Goal: Task Accomplishment & Management: Use online tool/utility

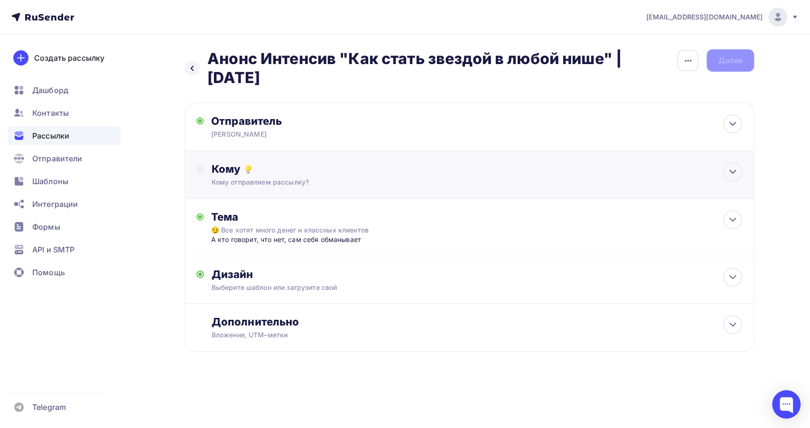
click at [338, 170] on div "Кому" at bounding box center [477, 168] width 530 height 13
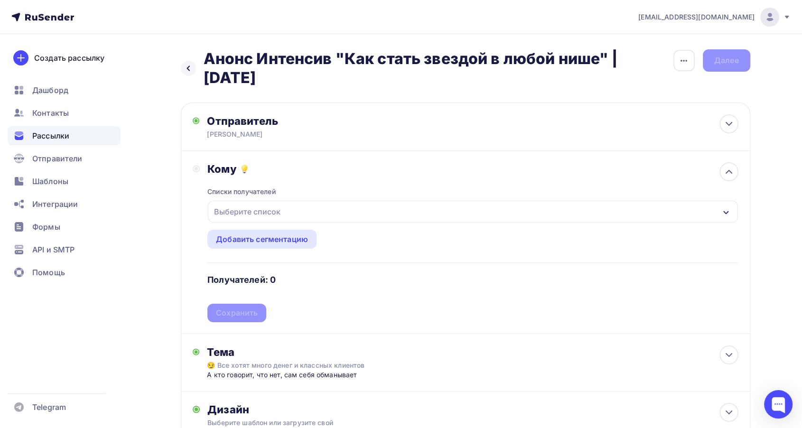
click at [311, 206] on div "Выберите список" at bounding box center [473, 212] width 530 height 22
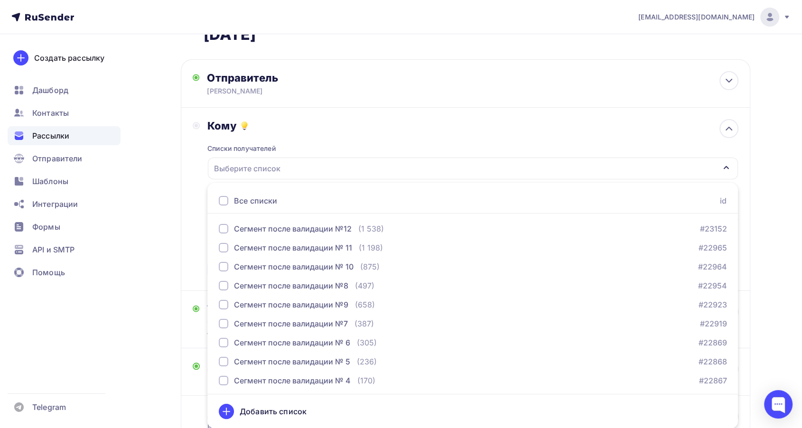
scroll to position [324, 0]
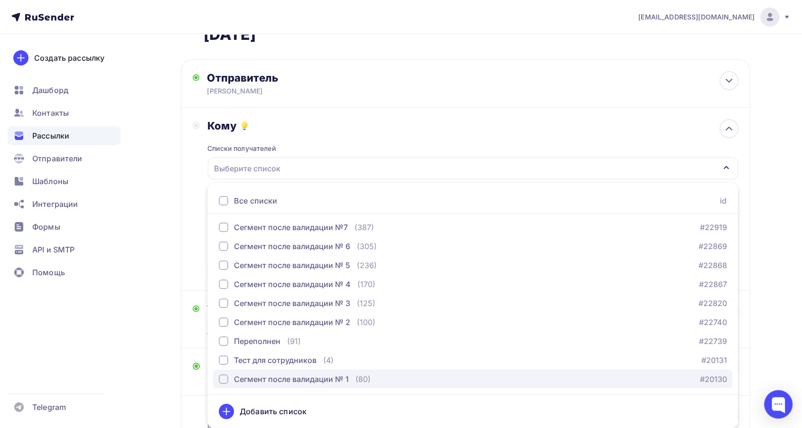
click at [220, 381] on div "button" at bounding box center [223, 378] width 9 height 9
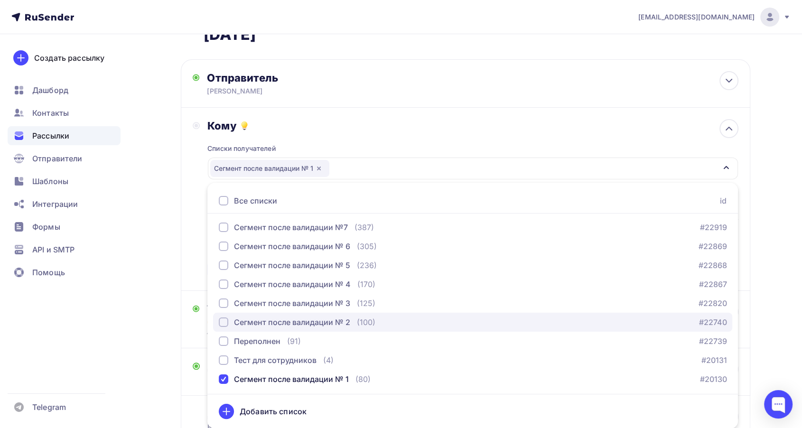
click at [224, 322] on div "button" at bounding box center [223, 321] width 9 height 9
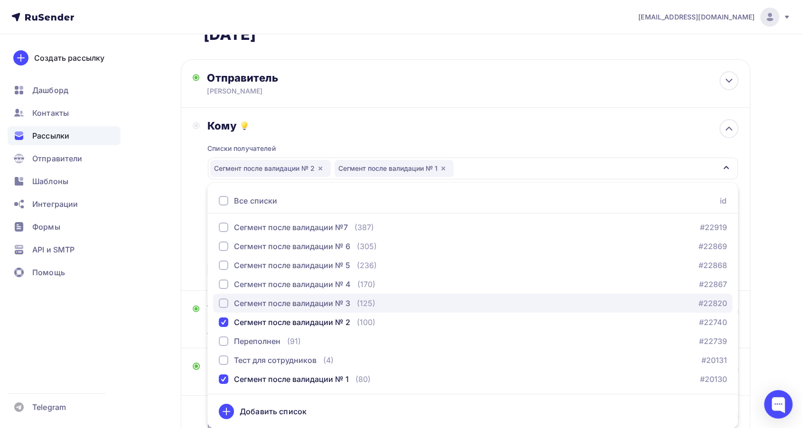
click at [223, 301] on div "button" at bounding box center [223, 302] width 9 height 9
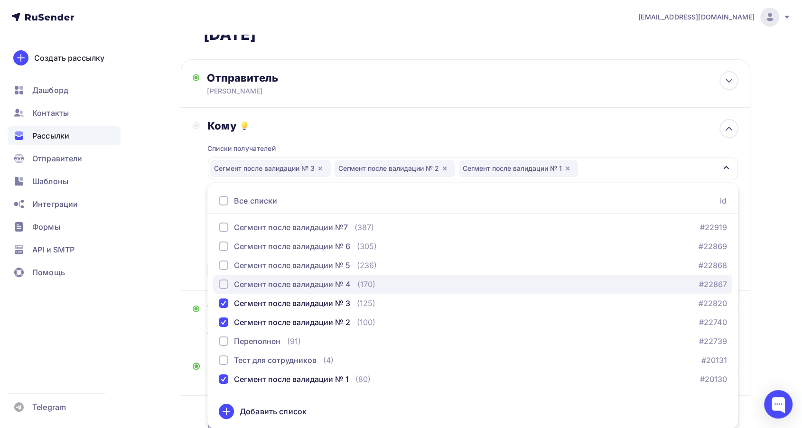
click at [221, 285] on div "button" at bounding box center [223, 283] width 9 height 9
click at [221, 275] on button "Сегмент после валидации № 4 (170) #22867" at bounding box center [472, 284] width 519 height 19
click at [222, 288] on div "Сегмент после валидации № 4" at bounding box center [285, 284] width 132 height 11
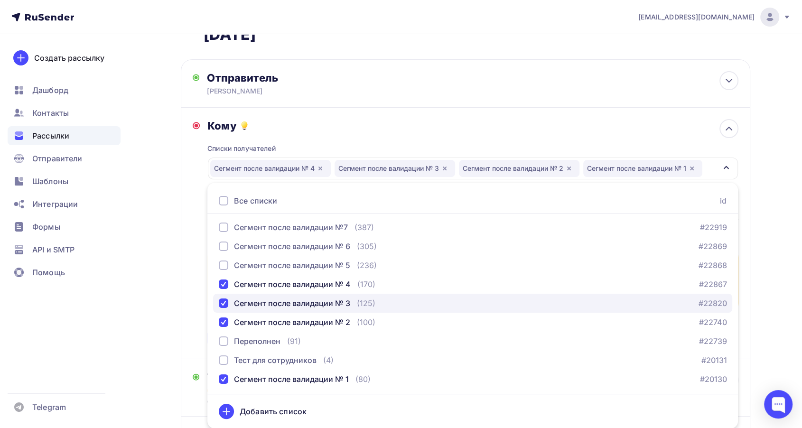
click at [218, 308] on button "Сегмент после валидации № 3 (125) #22820" at bounding box center [472, 303] width 519 height 19
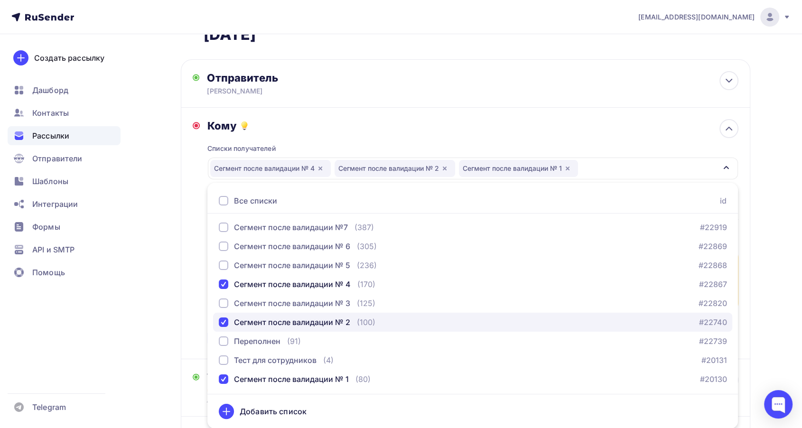
click at [223, 327] on button "Сегмент после валидации № 2 (100) #22740" at bounding box center [472, 322] width 519 height 19
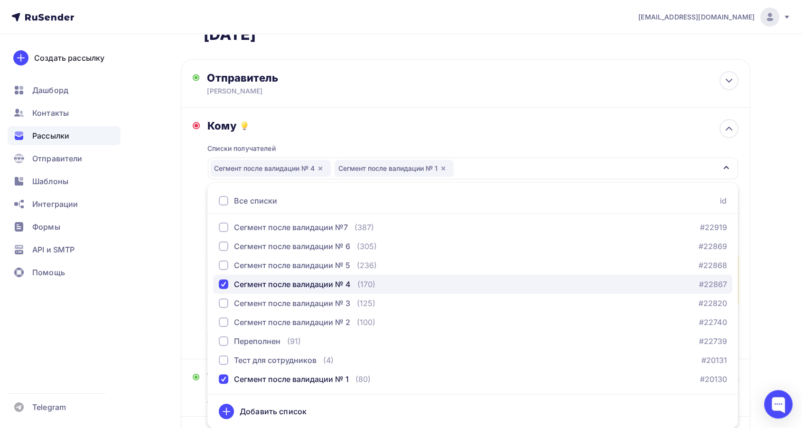
click at [222, 282] on div "button" at bounding box center [223, 283] width 9 height 9
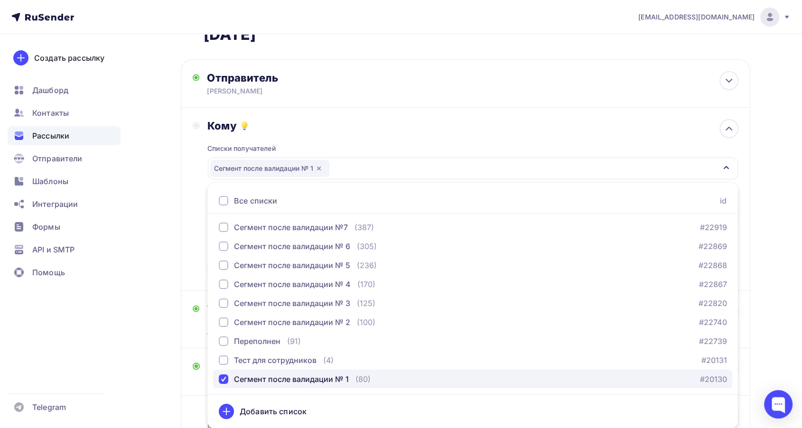
click at [222, 377] on div "button" at bounding box center [223, 378] width 9 height 9
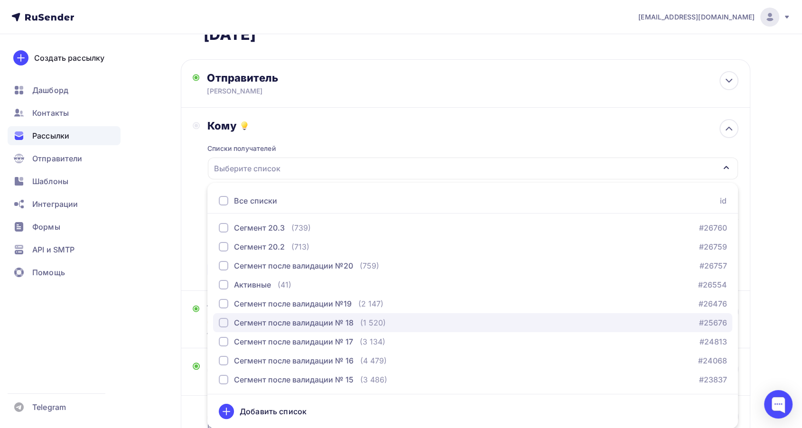
scroll to position [0, 0]
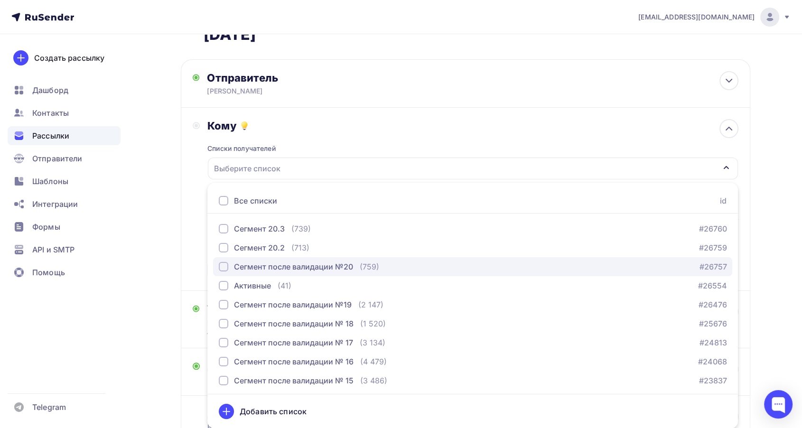
click at [223, 262] on div "button" at bounding box center [223, 266] width 9 height 9
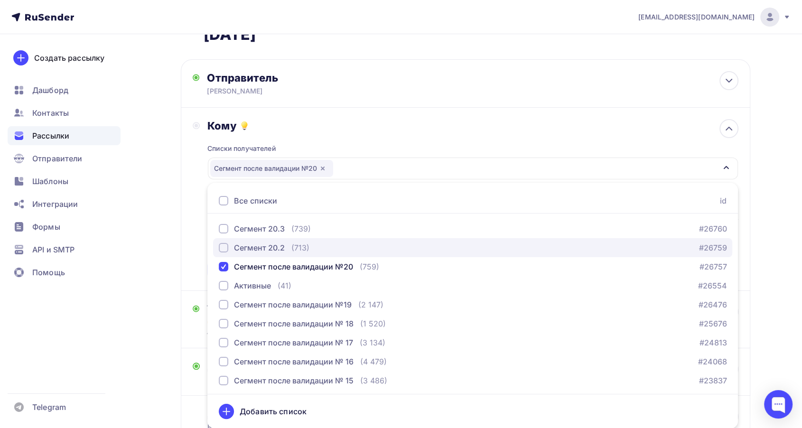
click at [220, 244] on div "button" at bounding box center [223, 247] width 9 height 9
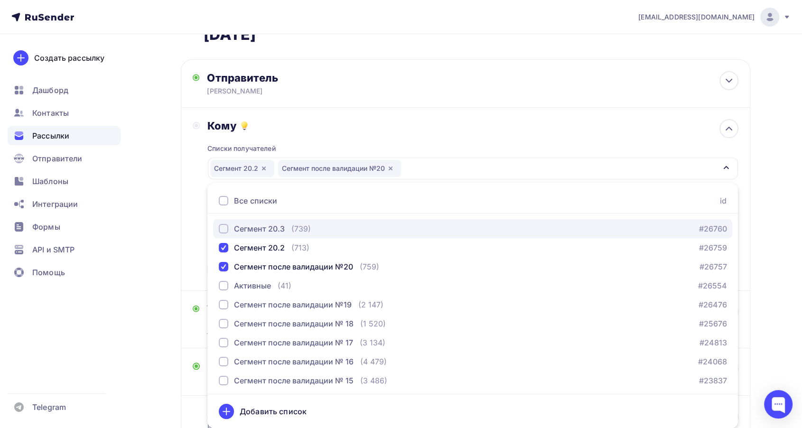
click at [220, 232] on div "button" at bounding box center [223, 228] width 9 height 9
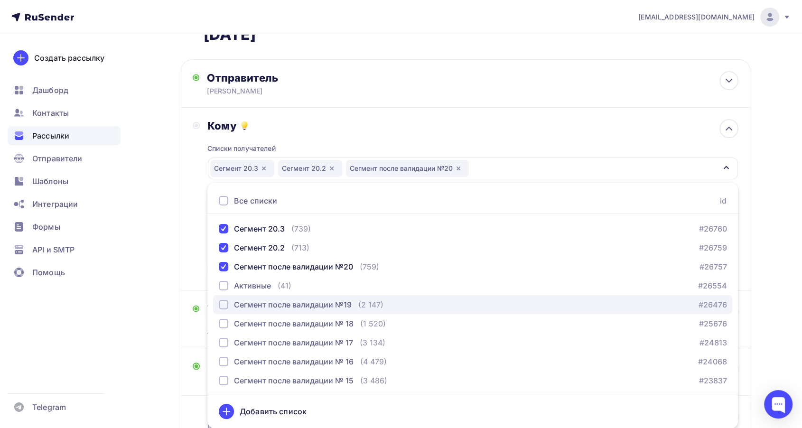
click at [223, 306] on div "button" at bounding box center [223, 304] width 9 height 9
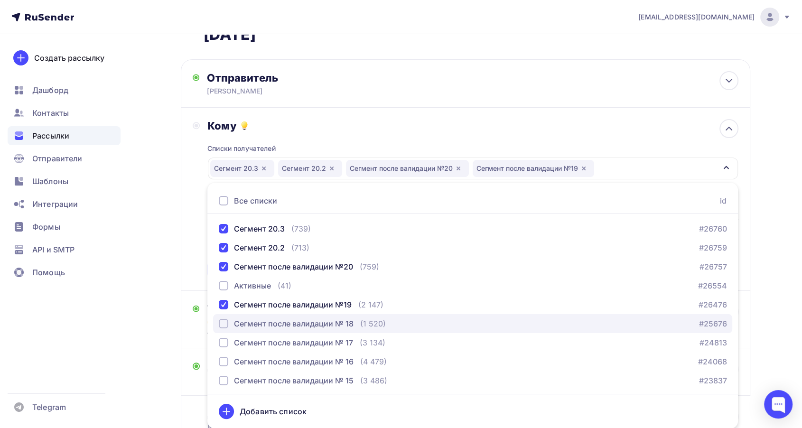
click at [224, 319] on div "button" at bounding box center [223, 323] width 9 height 9
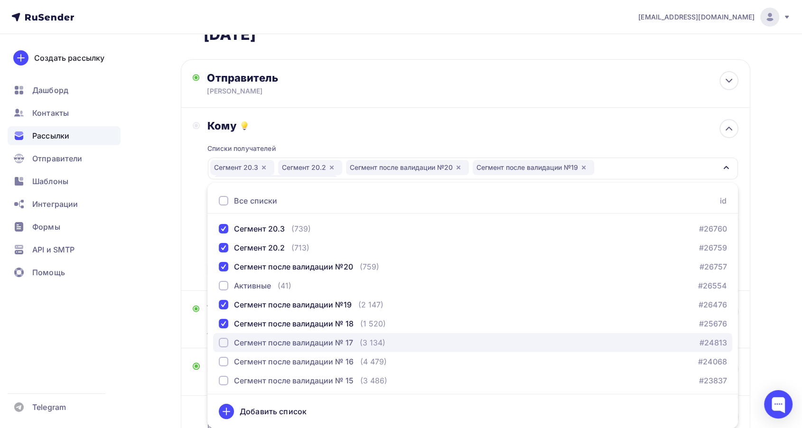
click at [222, 338] on div "button" at bounding box center [223, 342] width 9 height 9
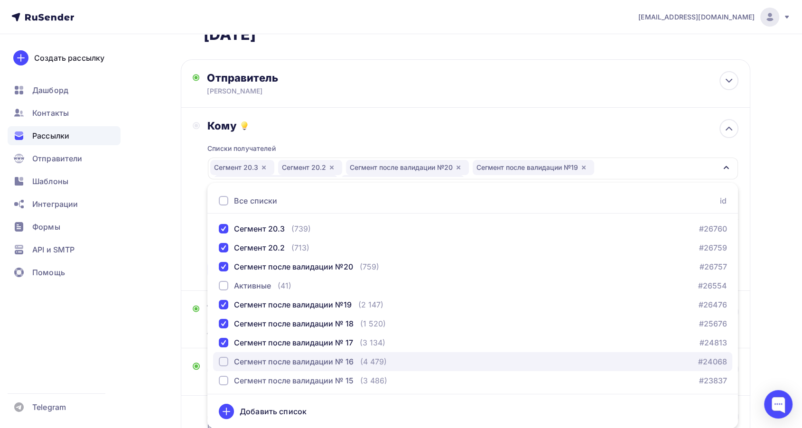
click at [223, 360] on div "button" at bounding box center [223, 361] width 9 height 9
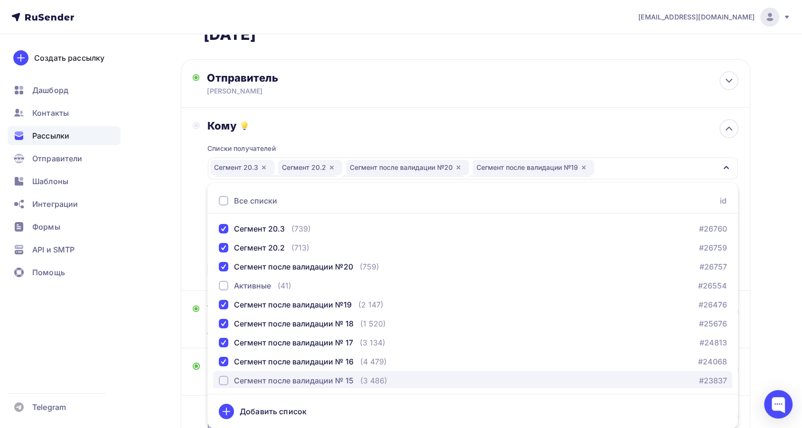
click at [223, 379] on div "button" at bounding box center [223, 380] width 9 height 9
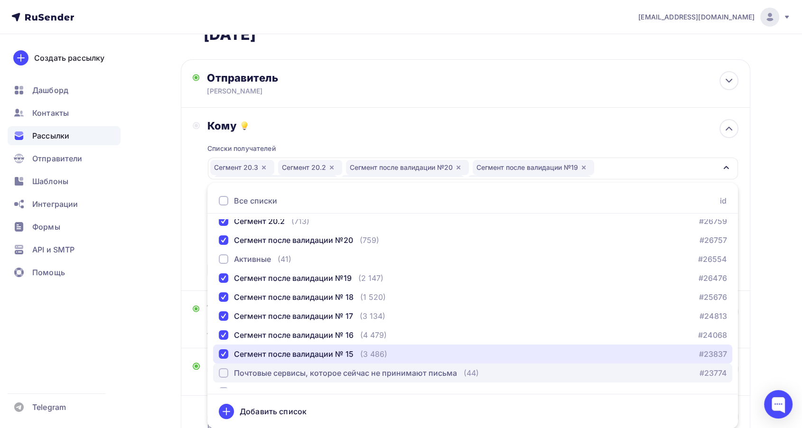
scroll to position [53, 0]
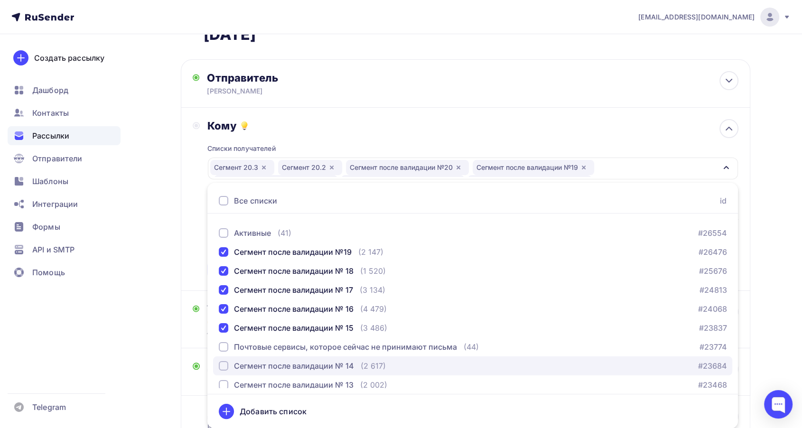
click at [219, 364] on div "button" at bounding box center [223, 365] width 9 height 9
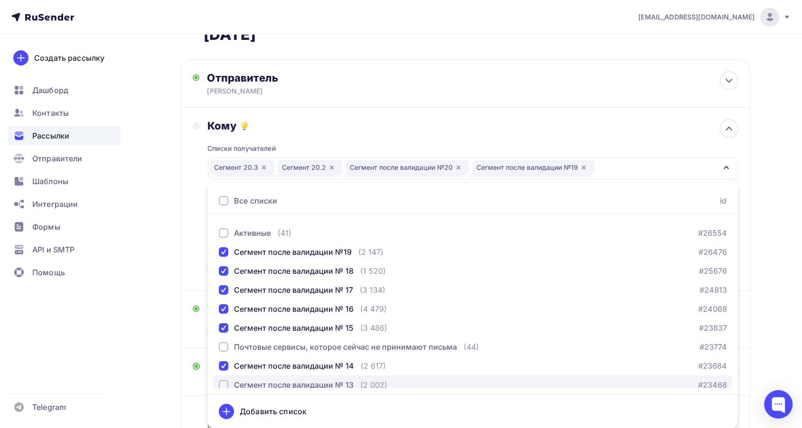
click at [222, 382] on div "button" at bounding box center [223, 384] width 9 height 9
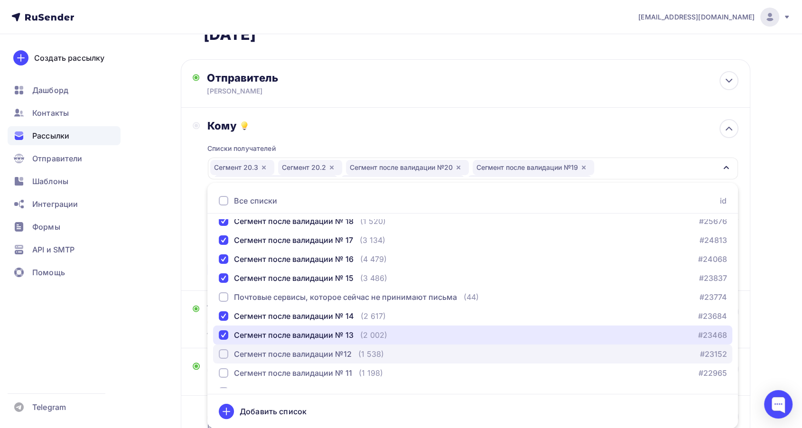
scroll to position [105, 0]
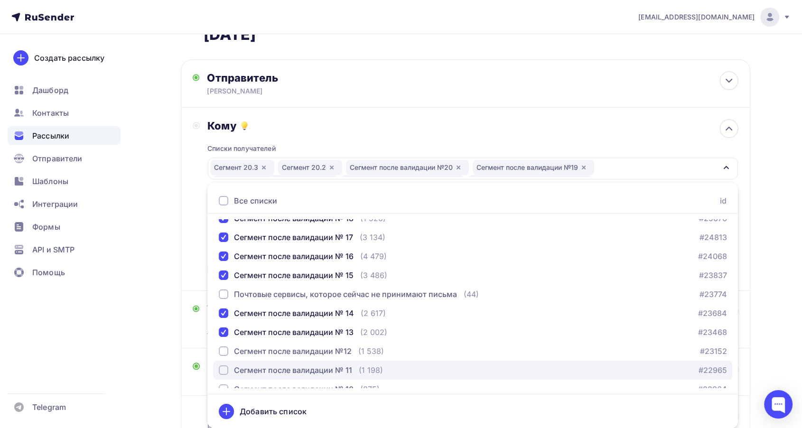
click at [217, 370] on button "Сегмент после валидации № 11 (1 198) #22965" at bounding box center [472, 370] width 519 height 19
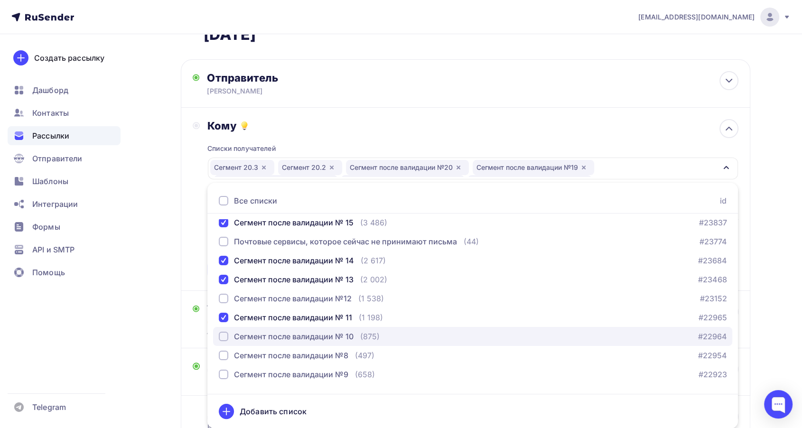
click at [220, 337] on div "button" at bounding box center [223, 336] width 9 height 9
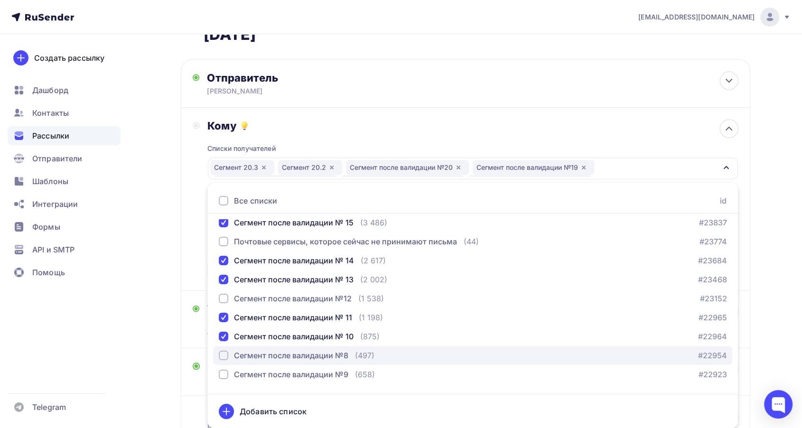
click at [226, 355] on div "button" at bounding box center [223, 355] width 9 height 9
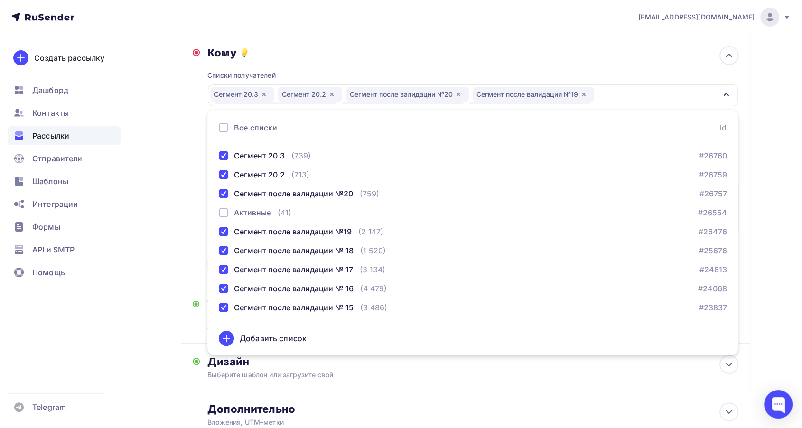
scroll to position [188, 0]
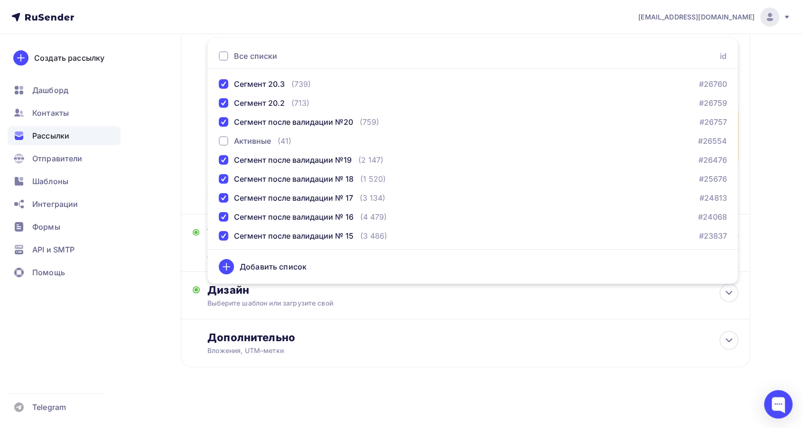
click at [777, 144] on div "Назад Анонс Интенсив "Как стать звездой в любой нише" | [DATE] [PERSON_NAME] "К…" at bounding box center [401, 137] width 778 height 582
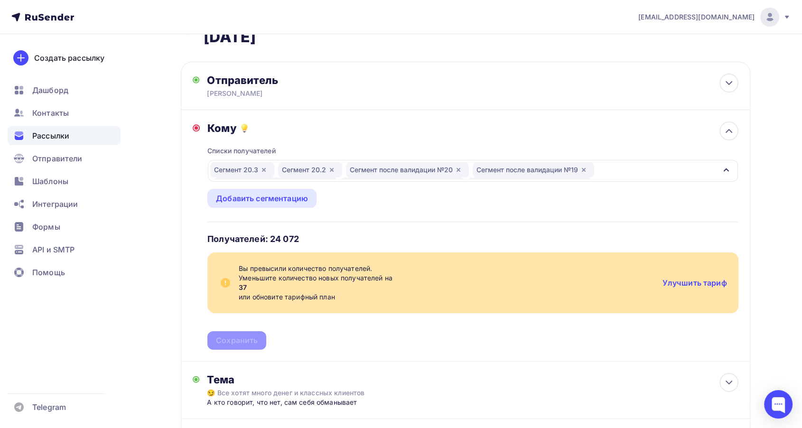
scroll to position [30, 0]
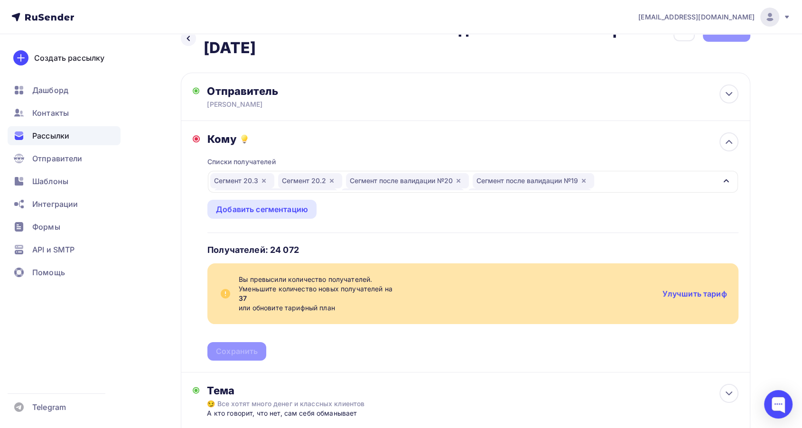
click at [639, 184] on div "Сегмент 20.3 Сегмент 20.2 Сегмент после валидации №20 Сегмент после валидации №…" at bounding box center [463, 181] width 506 height 17
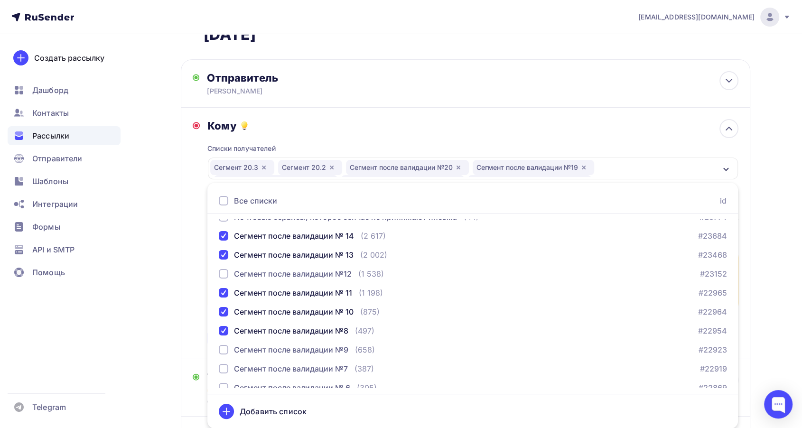
scroll to position [211, 0]
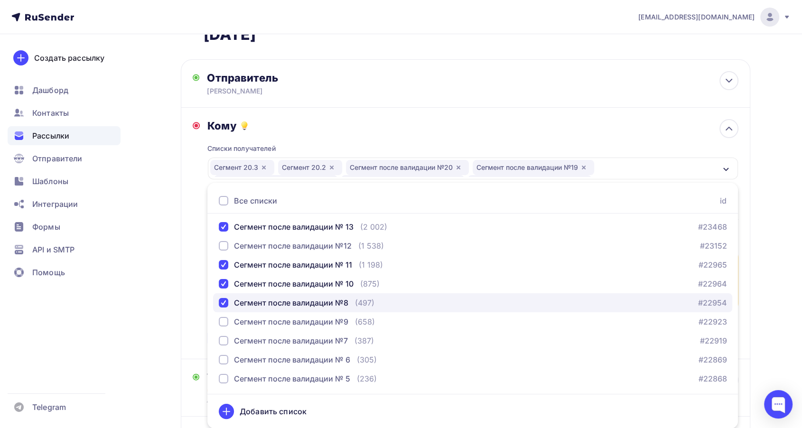
click at [341, 304] on div "Сегмент после валидации №8" at bounding box center [291, 302] width 114 height 11
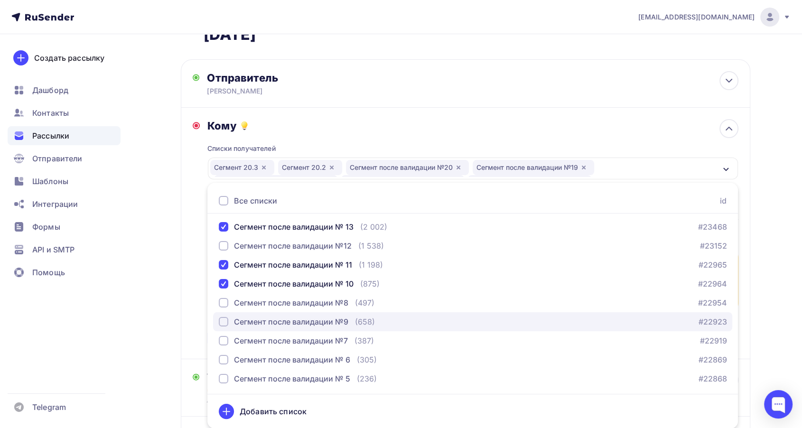
click at [345, 326] on div "Сегмент после валидации №9" at bounding box center [291, 321] width 114 height 11
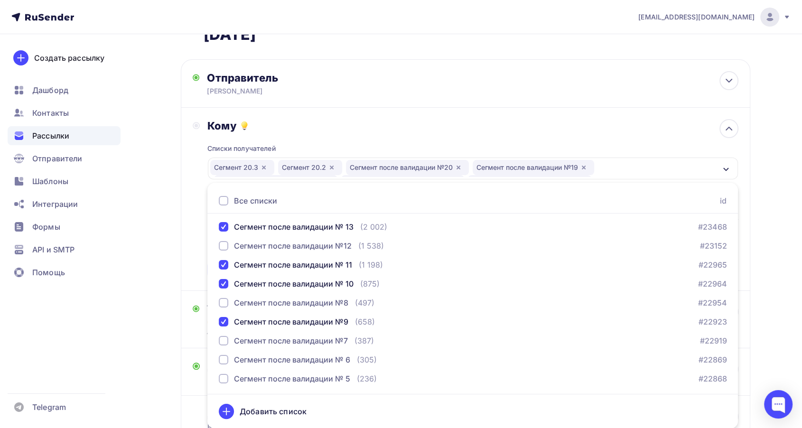
click at [440, 191] on div "Все списки id" at bounding box center [472, 200] width 530 height 25
click at [507, 133] on div "Списки получателей Сегмент 20.3 Сегмент 20.2 Сегмент после валидации №20 Сегмен…" at bounding box center [472, 205] width 530 height 147
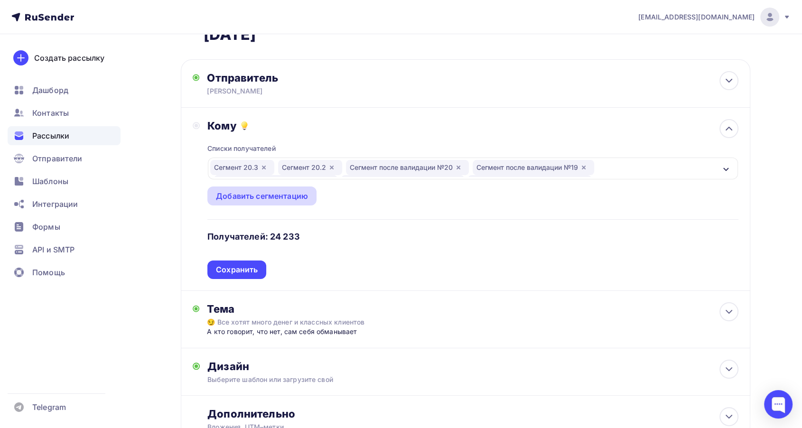
click at [271, 201] on div "Добавить сегментацию" at bounding box center [261, 195] width 109 height 19
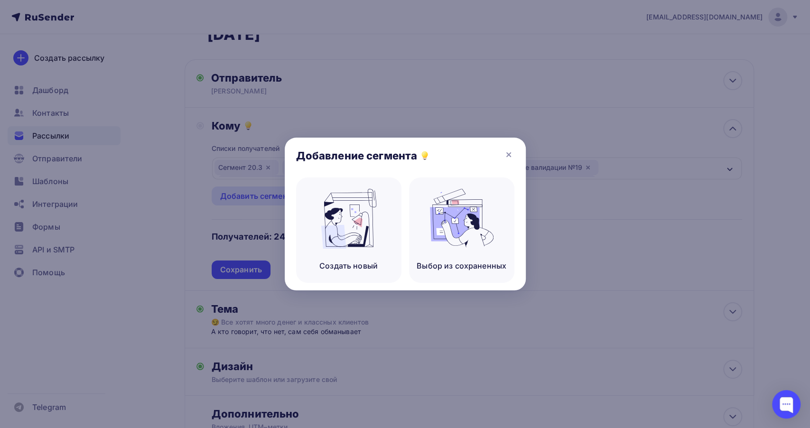
click at [583, 205] on div at bounding box center [405, 214] width 810 height 428
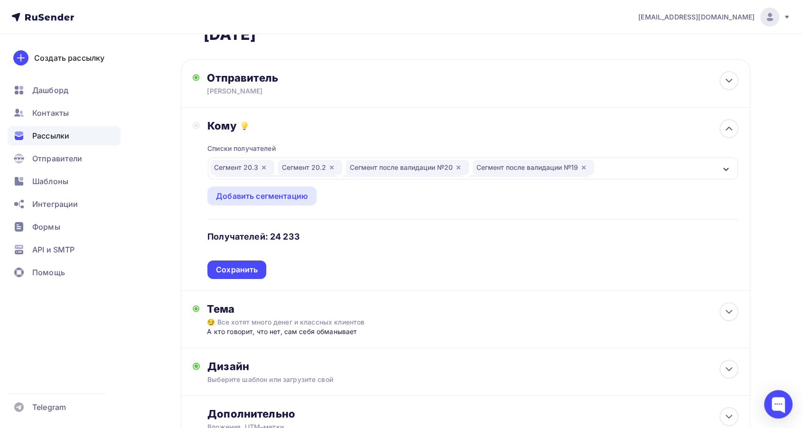
click at [617, 163] on div at bounding box center [401, 214] width 802 height 428
click at [616, 170] on div "Сегмент 20.3 Сегмент 20.2 Сегмент после валидации №20 Сегмент после валидации №…" at bounding box center [463, 168] width 506 height 17
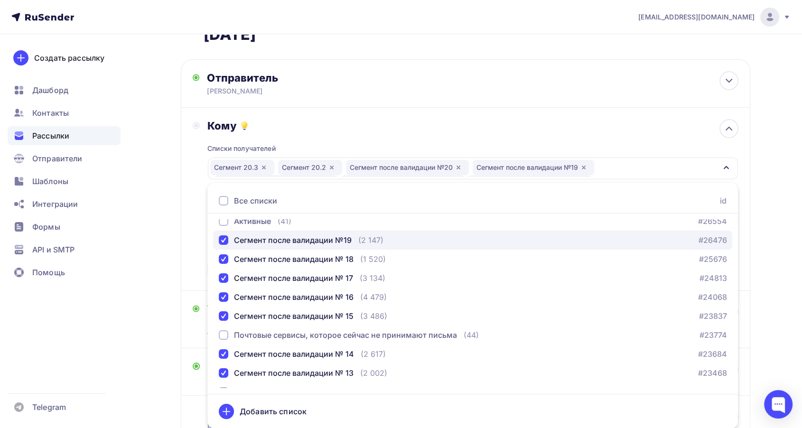
scroll to position [0, 0]
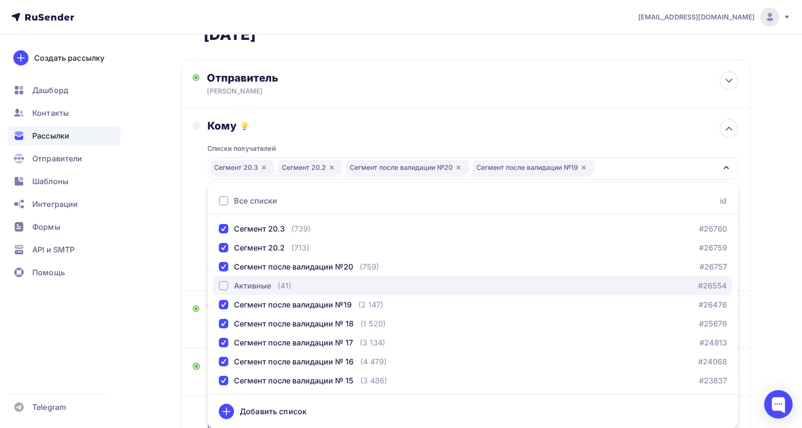
click at [251, 290] on div "Активные" at bounding box center [252, 285] width 37 height 11
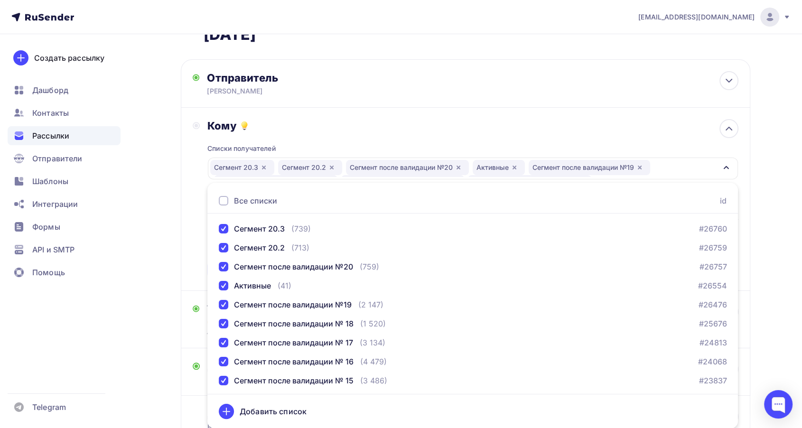
click at [483, 143] on div "Списки получателей Сегмент 20.3 Сегмент 20.2 Сегмент после валидации №20 Активн…" at bounding box center [472, 205] width 530 height 147
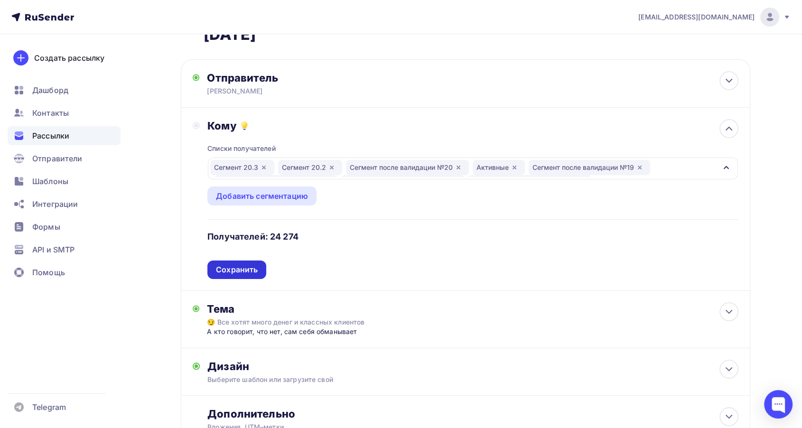
click at [255, 269] on div "Сохранить" at bounding box center [237, 269] width 42 height 11
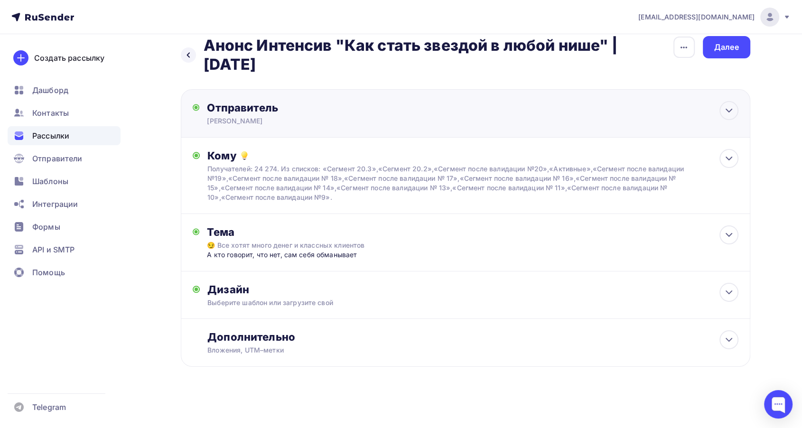
scroll to position [13, 0]
click at [435, 297] on div "Дизайн Выберите шаблон или загрузите свой Размер письма: 122 Kb Заменить шаблон…" at bounding box center [472, 295] width 530 height 25
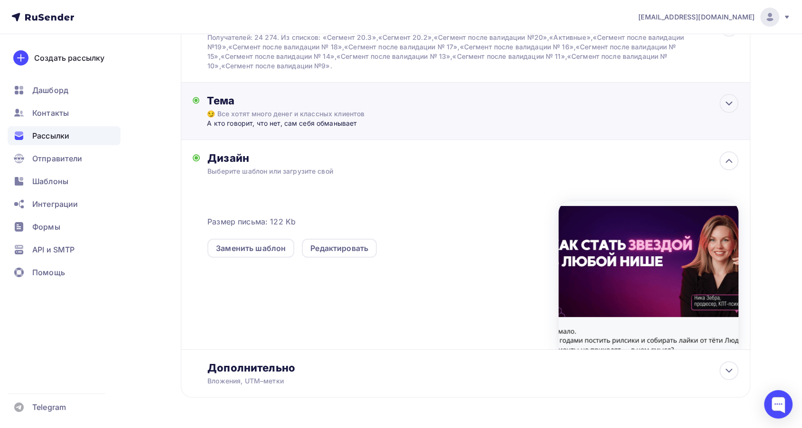
scroll to position [0, 0]
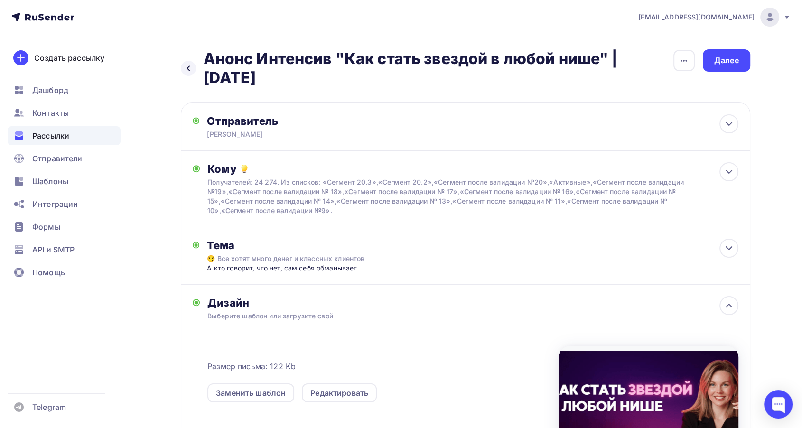
click at [698, 61] on div "Назад Анонс Интенсив "Как стать звездой в любой нише" | [DATE] [PERSON_NAME] "К…" at bounding box center [465, 68] width 569 height 38
click at [688, 62] on icon "button" at bounding box center [683, 60] width 11 height 11
click at [634, 94] on div "Закончить позже" at bounding box center [634, 89] width 118 height 11
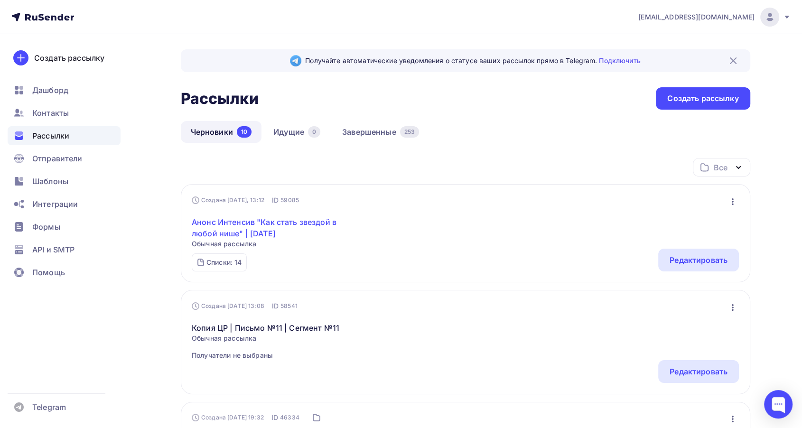
click at [267, 235] on link "Анонс Интенсив "Как стать звездой в любой нише" | [DATE]" at bounding box center [273, 227] width 163 height 23
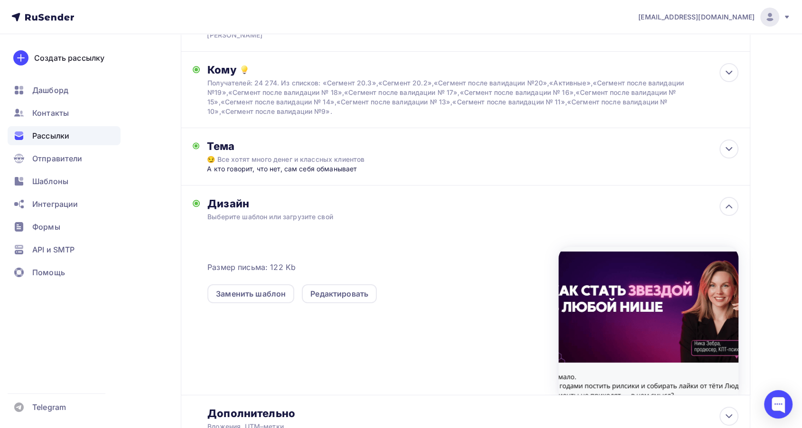
scroll to position [105, 0]
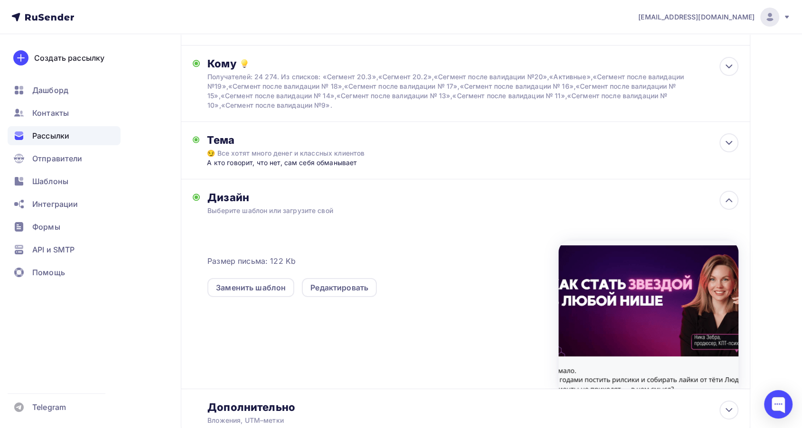
click at [336, 297] on div "Размер письма: 122 Kb Заменить шаблон Редактировать" at bounding box center [472, 310] width 530 height 158
click at [336, 293] on div "Редактировать" at bounding box center [339, 287] width 75 height 19
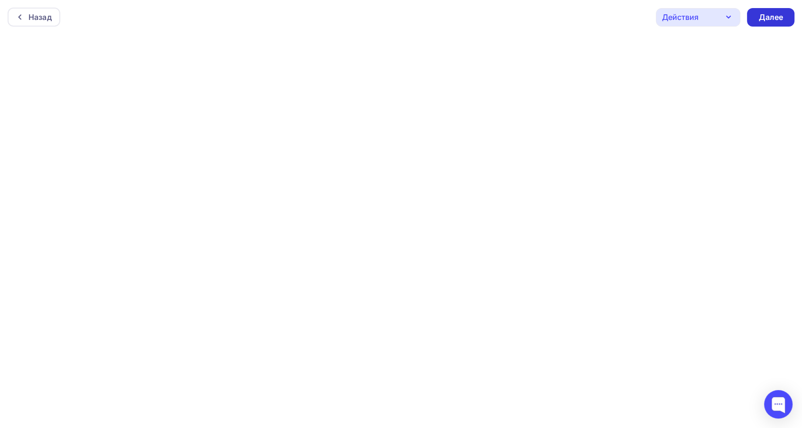
click at [763, 16] on div "Далее" at bounding box center [770, 17] width 25 height 11
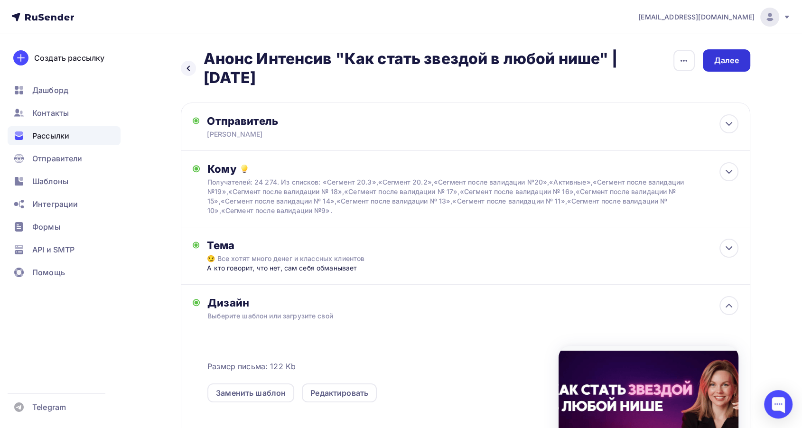
click at [739, 49] on div "Далее" at bounding box center [726, 60] width 47 height 22
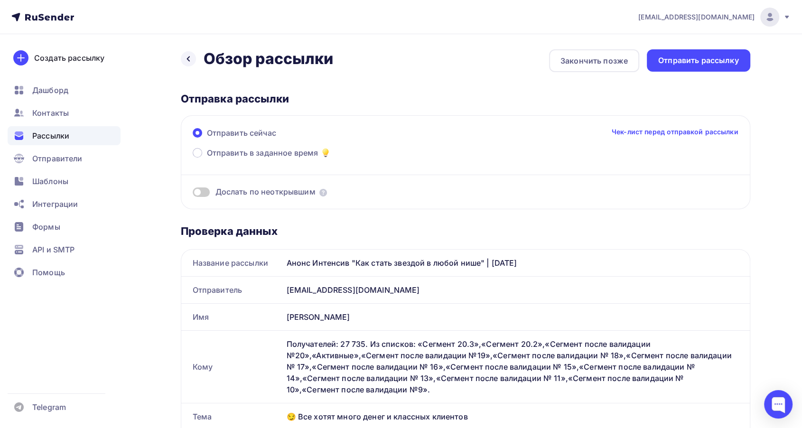
click at [213, 188] on div "Дослать по неоткрывшим" at bounding box center [466, 191] width 546 height 11
click at [206, 198] on div "Отправить сейчас Чек-лист перед отправкой рассылки Отправить в заданное время Д…" at bounding box center [465, 162] width 569 height 94
click at [204, 194] on span at bounding box center [201, 191] width 17 height 9
click at [193, 194] on input "checkbox" at bounding box center [193, 194] width 0 height 0
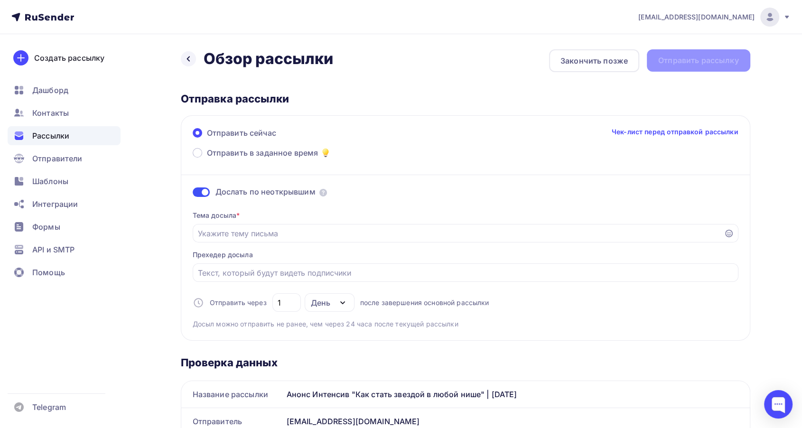
click at [204, 194] on span at bounding box center [201, 191] width 17 height 9
click at [193, 194] on input "checkbox" at bounding box center [193, 194] width 0 height 0
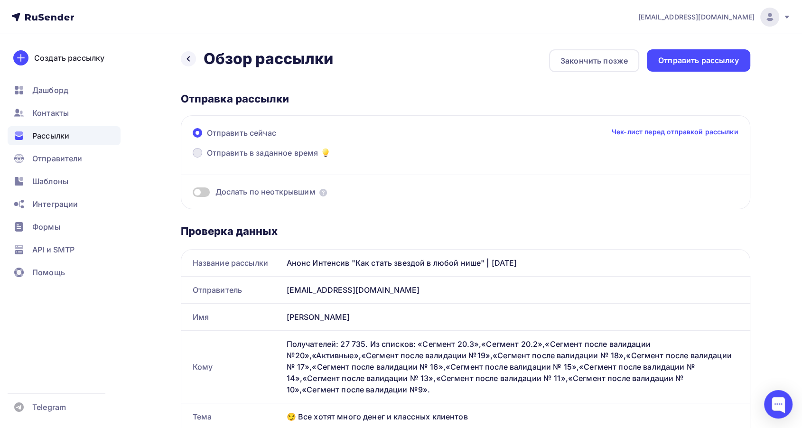
click at [300, 157] on span "Отправить в заданное время" at bounding box center [263, 152] width 112 height 11
click at [207, 158] on input "Отправить в заданное время" at bounding box center [207, 158] width 0 height 0
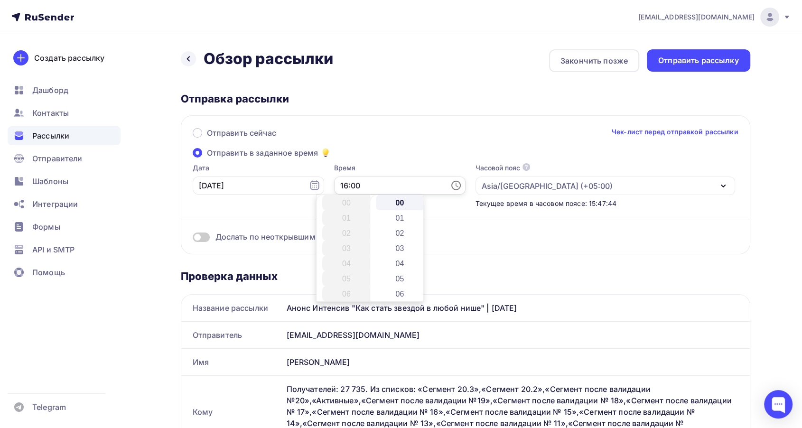
click at [334, 188] on input "16:00" at bounding box center [399, 186] width 131 height 18
click at [372, 148] on div "Отправить сейчас Чек-лист перед отправкой рассылки Отправить в заданное время Д…" at bounding box center [465, 184] width 569 height 139
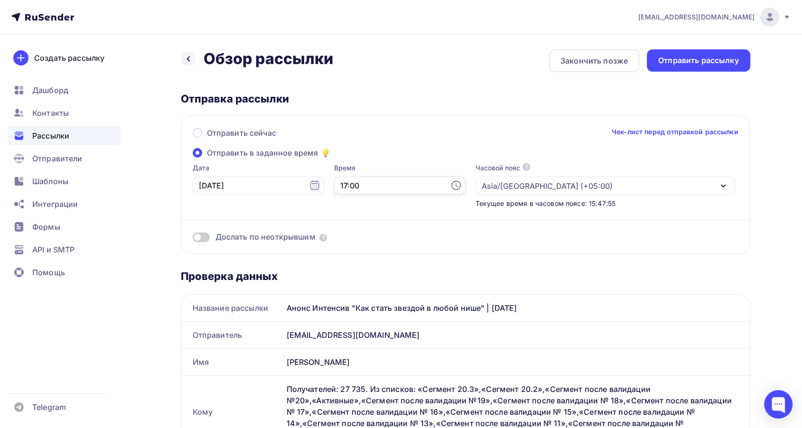
click at [334, 186] on input "17:00" at bounding box center [399, 186] width 131 height 18
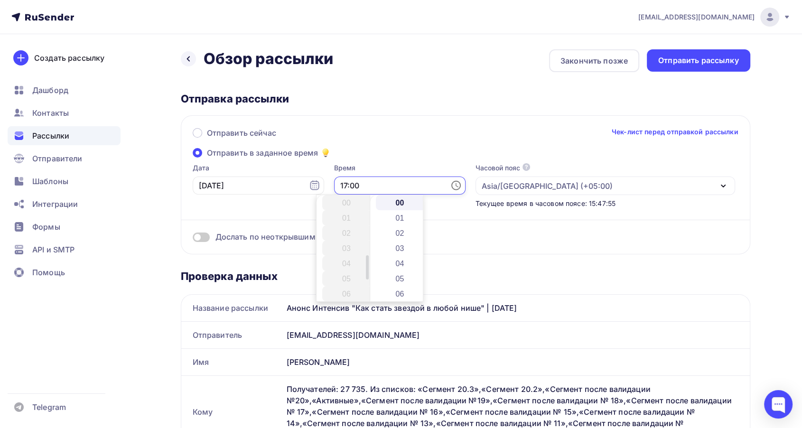
scroll to position [258, 0]
click at [345, 220] on li "18" at bounding box center [347, 217] width 50 height 15
type input "18:00"
click at [357, 152] on div "Отправить сейчас Чек-лист перед отправкой рассылки Отправить в заданное время Д…" at bounding box center [465, 184] width 569 height 139
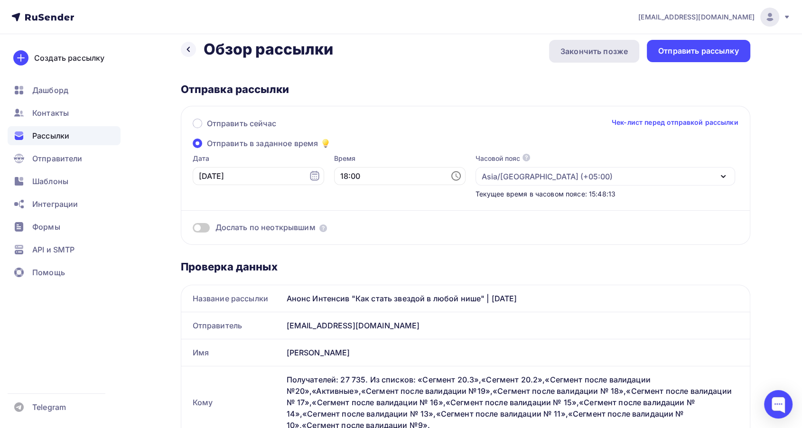
scroll to position [0, 0]
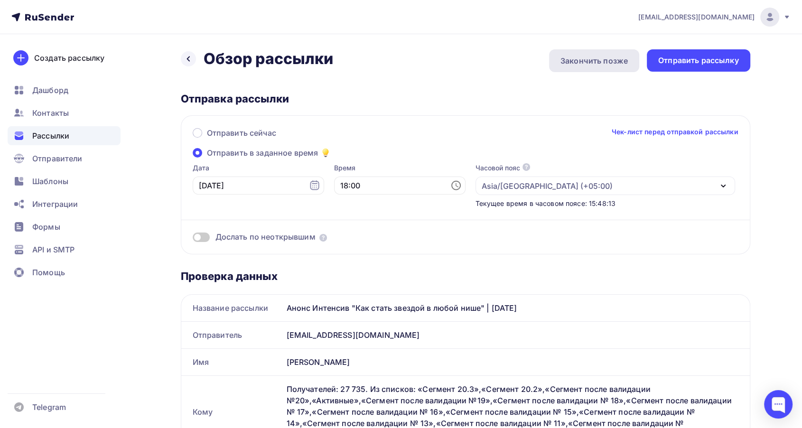
click at [586, 53] on div "Закончить позже" at bounding box center [594, 60] width 90 height 23
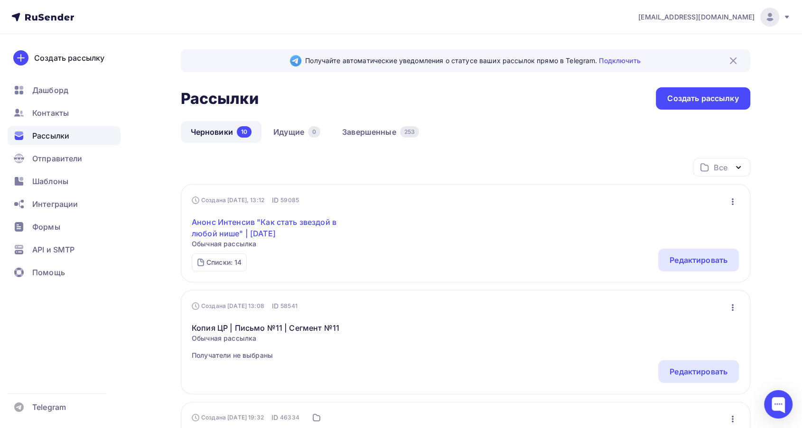
click at [281, 220] on link "Анонс Интенсив "Как стать звездой в любой нише" | [DATE]" at bounding box center [273, 227] width 163 height 23
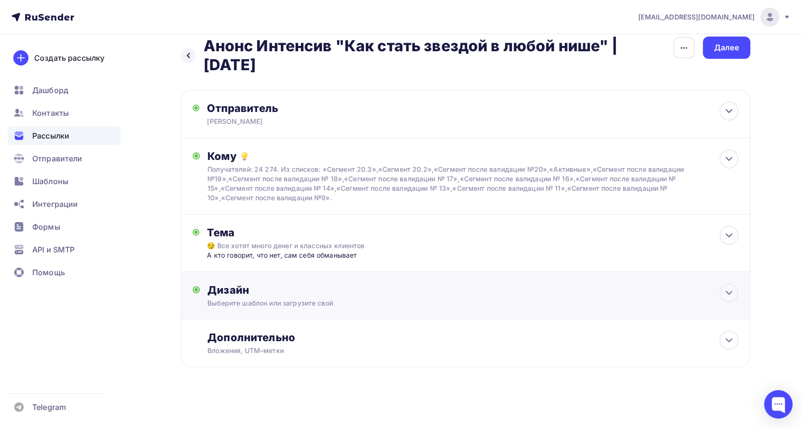
click at [463, 294] on div "Дизайн" at bounding box center [472, 289] width 530 height 13
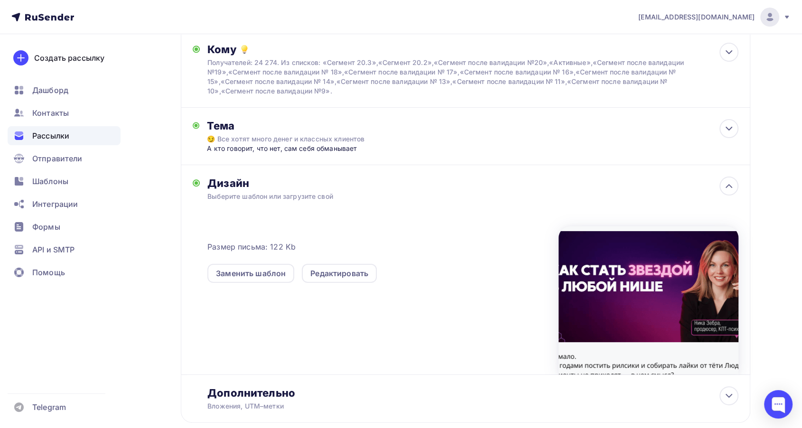
scroll to position [171, 0]
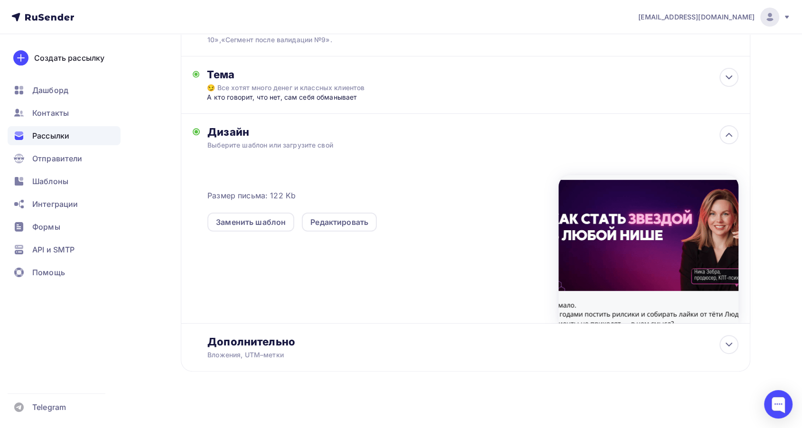
click at [625, 244] on div at bounding box center [648, 249] width 180 height 148
click at [334, 220] on div "Редактировать" at bounding box center [339, 221] width 58 height 11
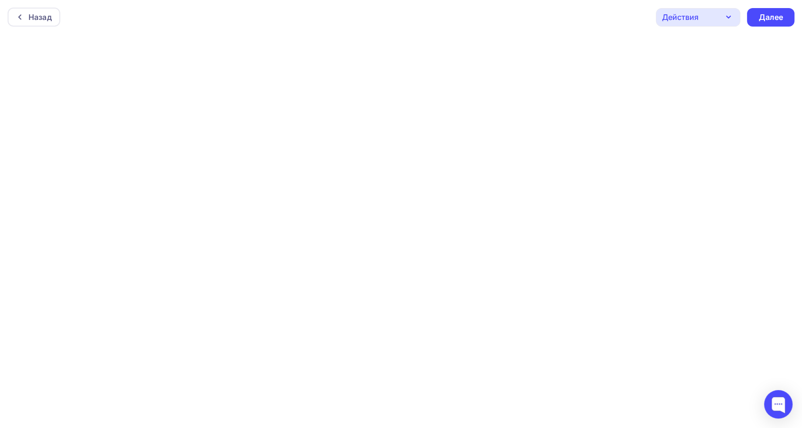
click at [714, 19] on div "Действия" at bounding box center [698, 17] width 84 height 19
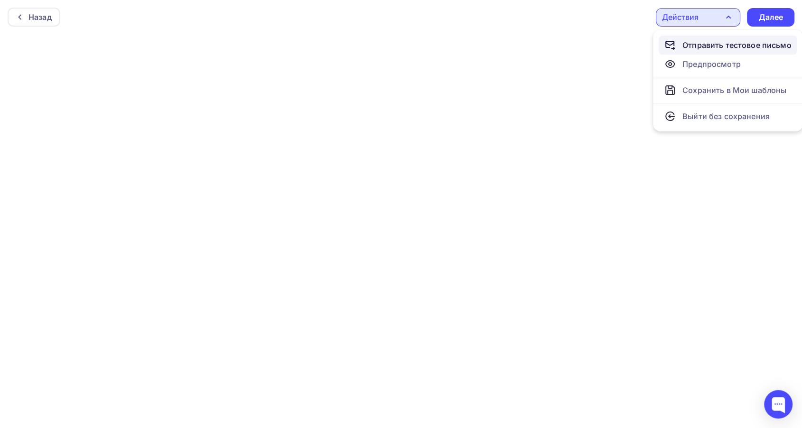
click at [722, 43] on div "Отправить тестовое письмо" at bounding box center [736, 44] width 109 height 11
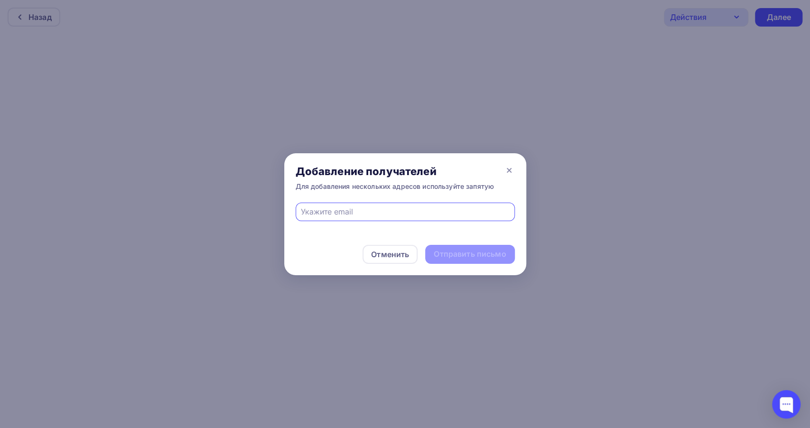
type input "[EMAIL_ADDRESS][DOMAIN_NAME]"
click at [490, 252] on div "Отправить письмо" at bounding box center [470, 254] width 72 height 11
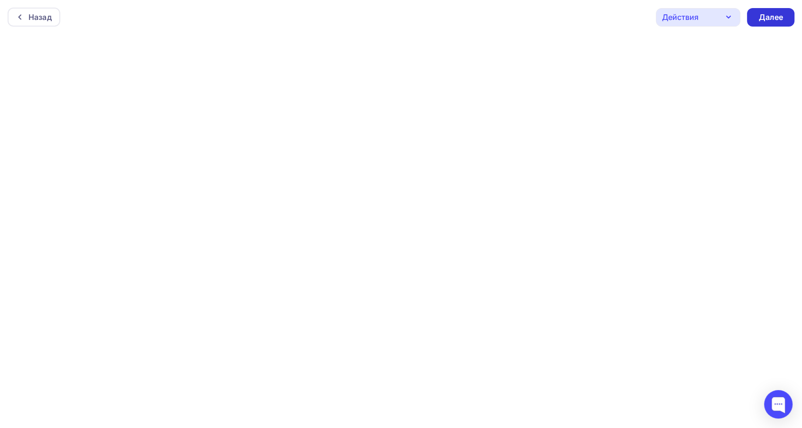
click at [771, 15] on div "Далее" at bounding box center [770, 17] width 25 height 11
